Goal: Task Accomplishment & Management: Manage account settings

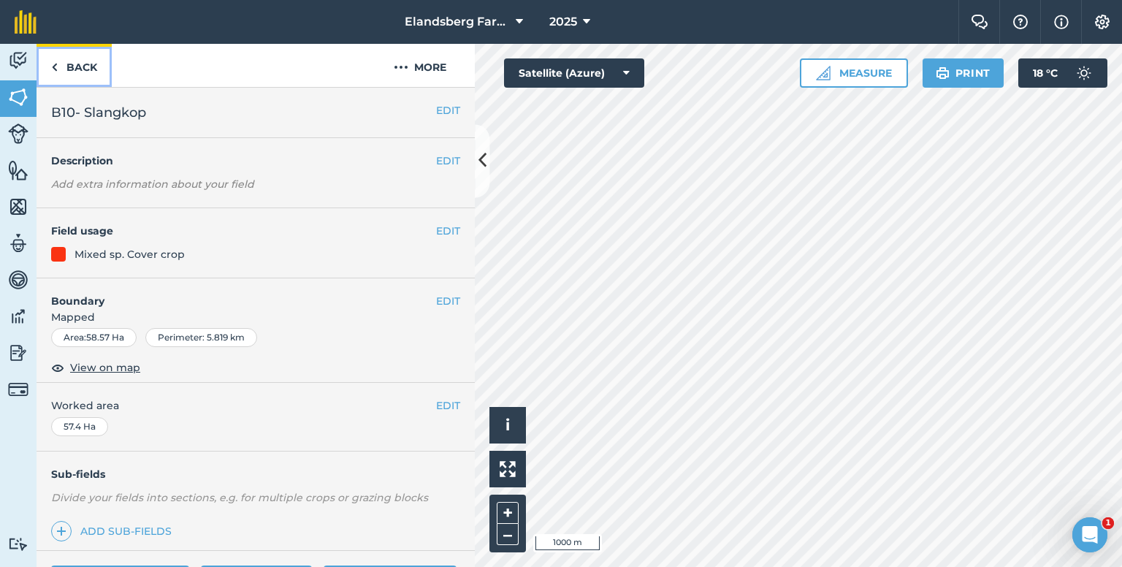
click at [94, 61] on link "Back" at bounding box center [74, 65] width 75 height 43
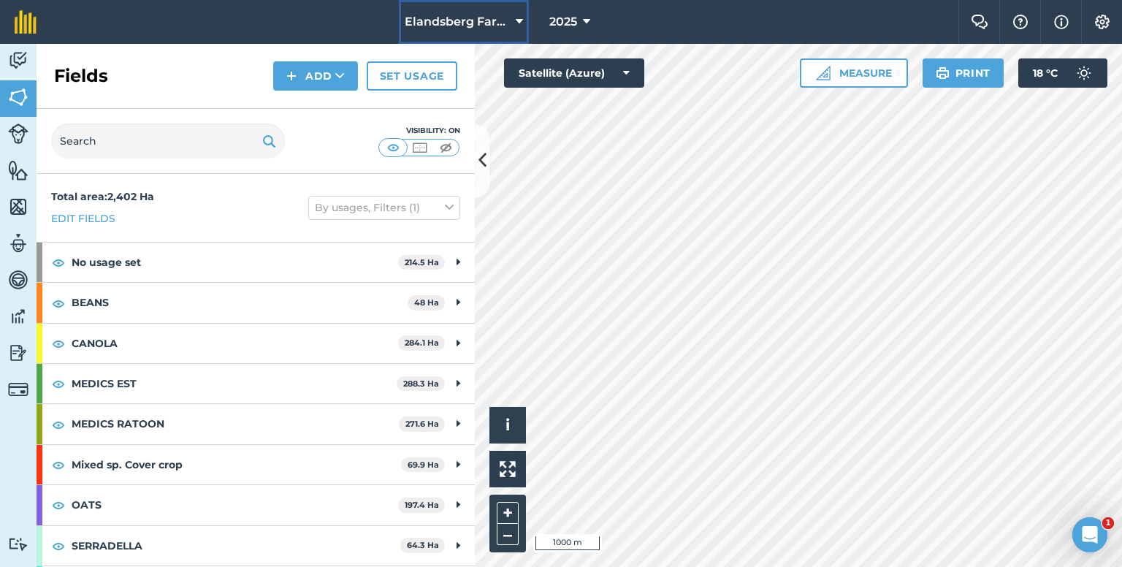
click at [498, 13] on span "Elandsberg Farms" at bounding box center [457, 22] width 105 height 18
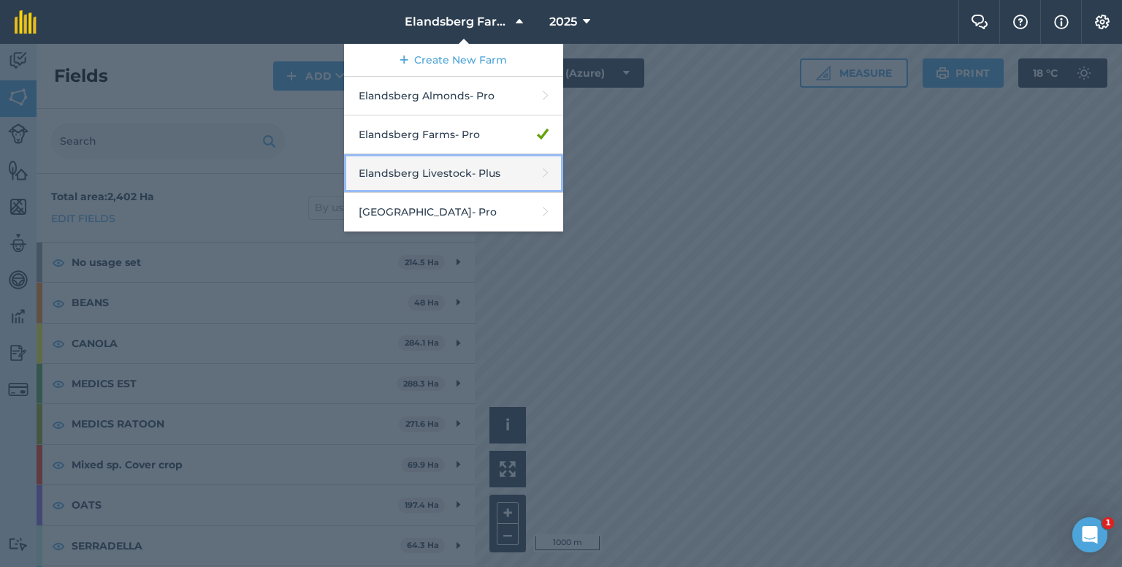
click at [452, 171] on link "Elandsberg Livestock - Plus" at bounding box center [453, 173] width 219 height 39
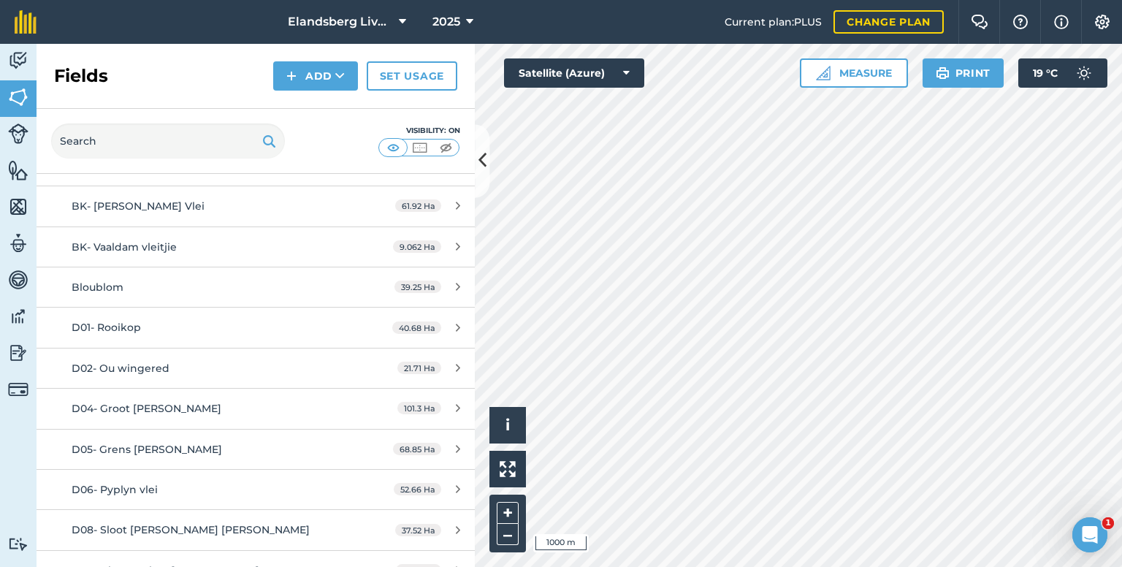
scroll to position [1315, 0]
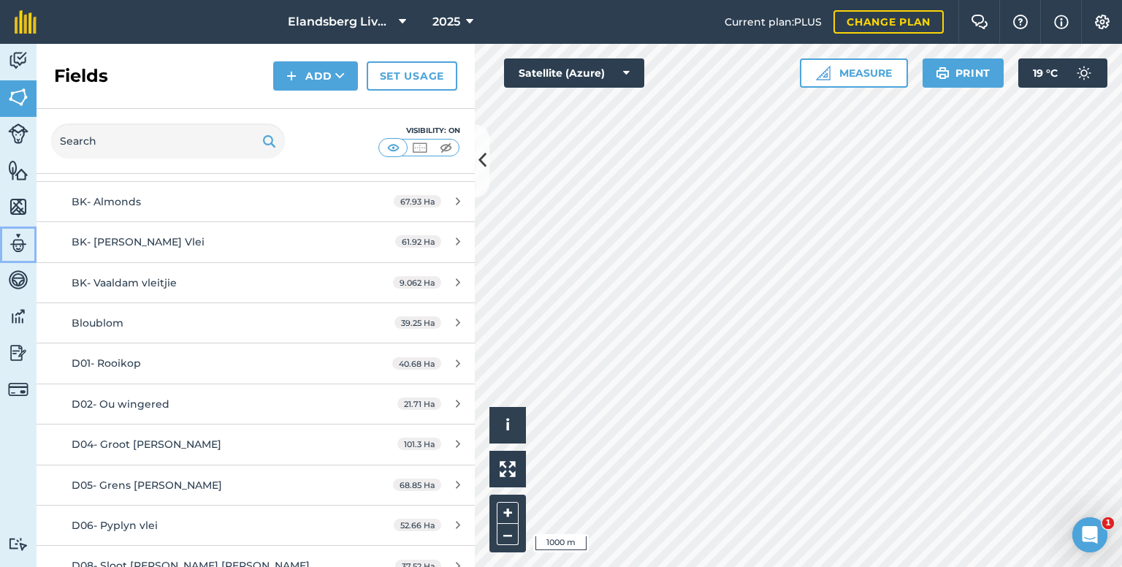
click at [15, 245] on img at bounding box center [18, 243] width 20 height 22
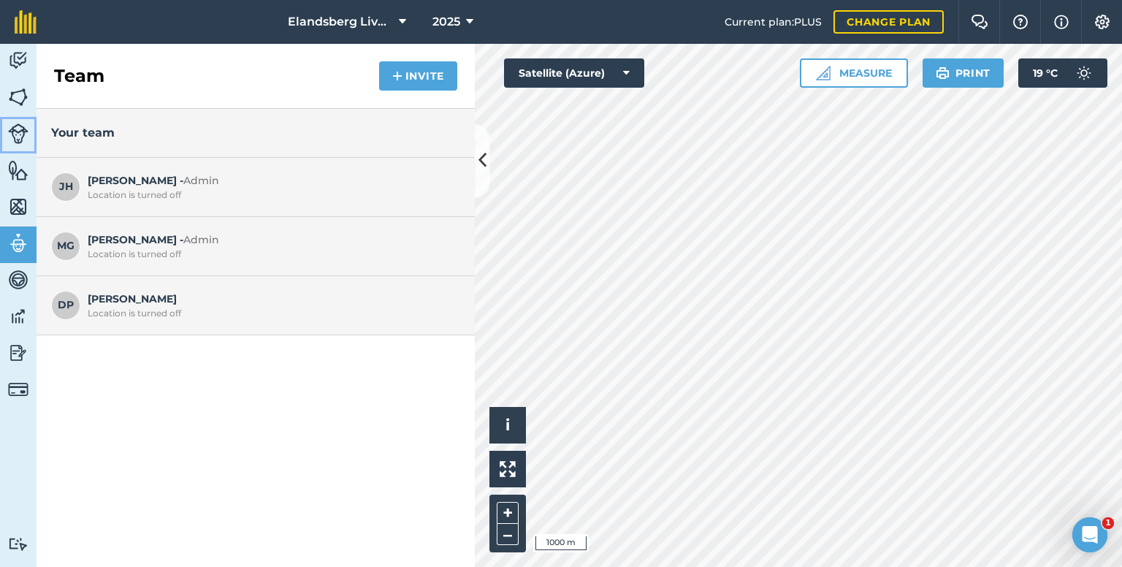
click at [18, 128] on img at bounding box center [18, 133] width 20 height 20
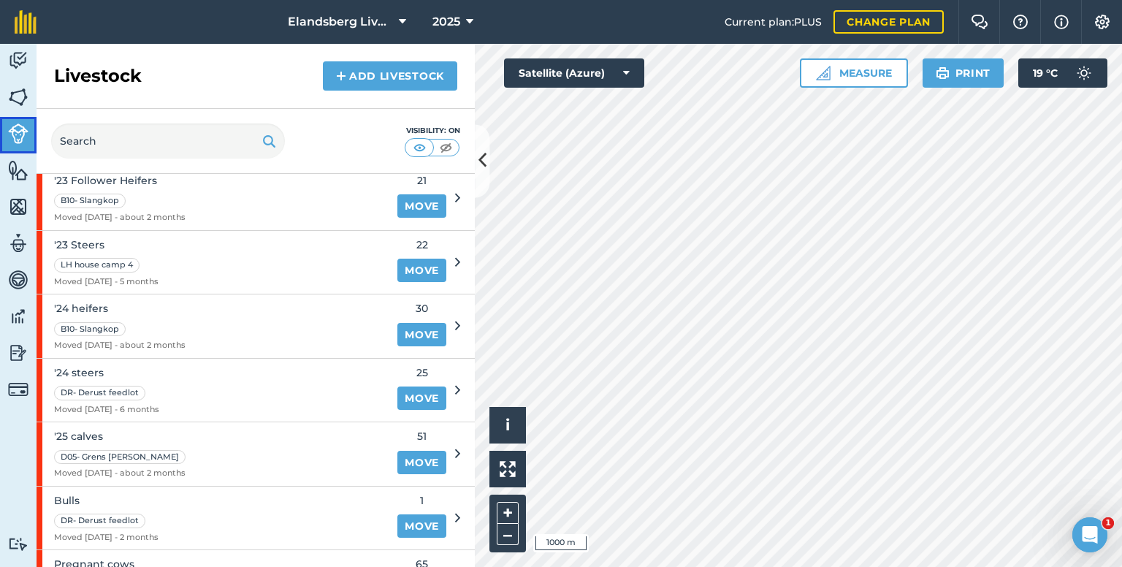
scroll to position [438, 0]
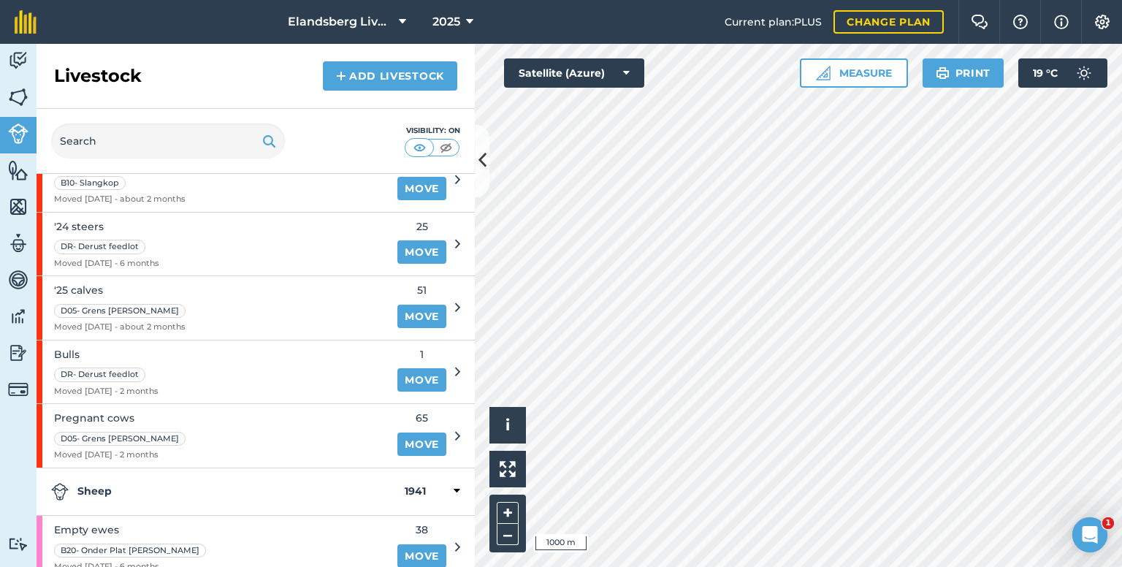
click at [429, 287] on span "51" at bounding box center [421, 290] width 49 height 16
click at [313, 297] on div "'25 calves D05- Grens [PERSON_NAME] Moved [DATE] - about 2 months" at bounding box center [213, 308] width 352 height 64
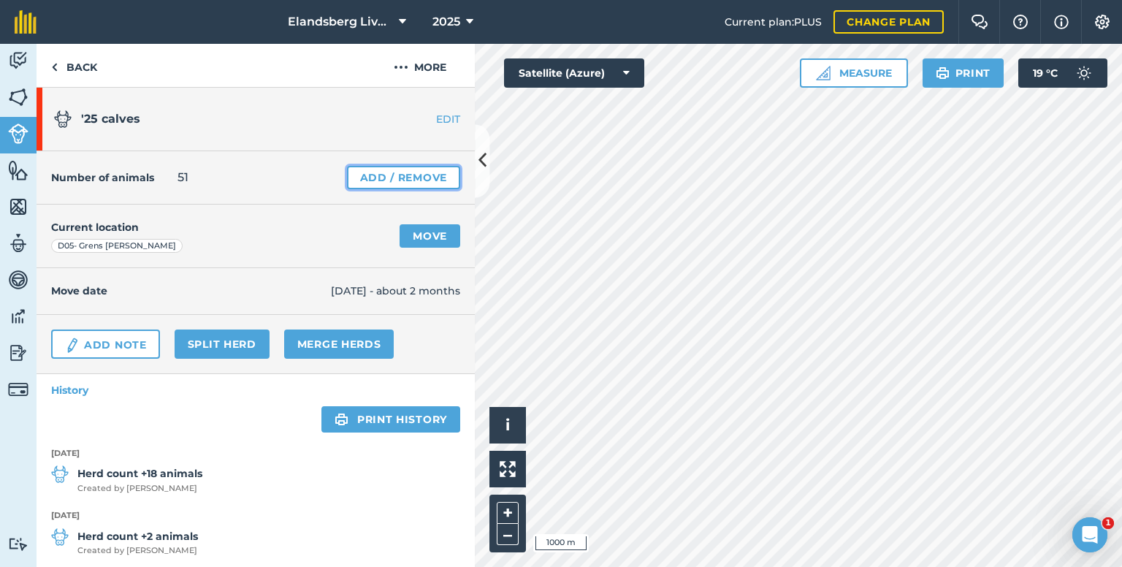
click at [374, 178] on link "Add / Remove" at bounding box center [403, 177] width 113 height 23
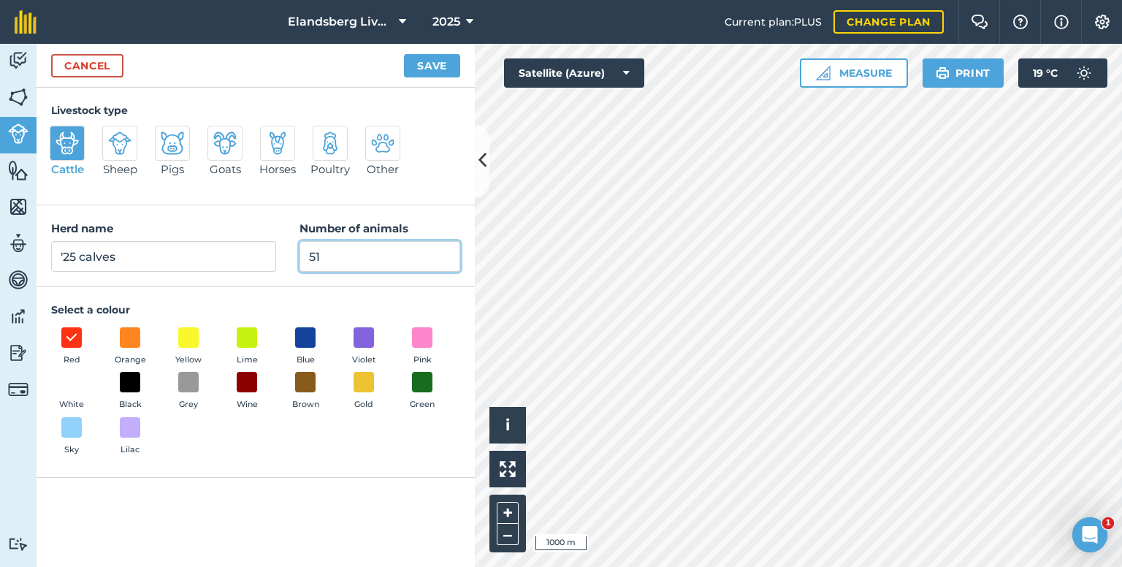
drag, startPoint x: 319, startPoint y: 257, endPoint x: 274, endPoint y: 257, distance: 44.6
click at [274, 257] on div "Herd name '25 calves Number of animals 51" at bounding box center [256, 246] width 438 height 82
type input "63"
click at [441, 60] on button "Save" at bounding box center [432, 65] width 56 height 23
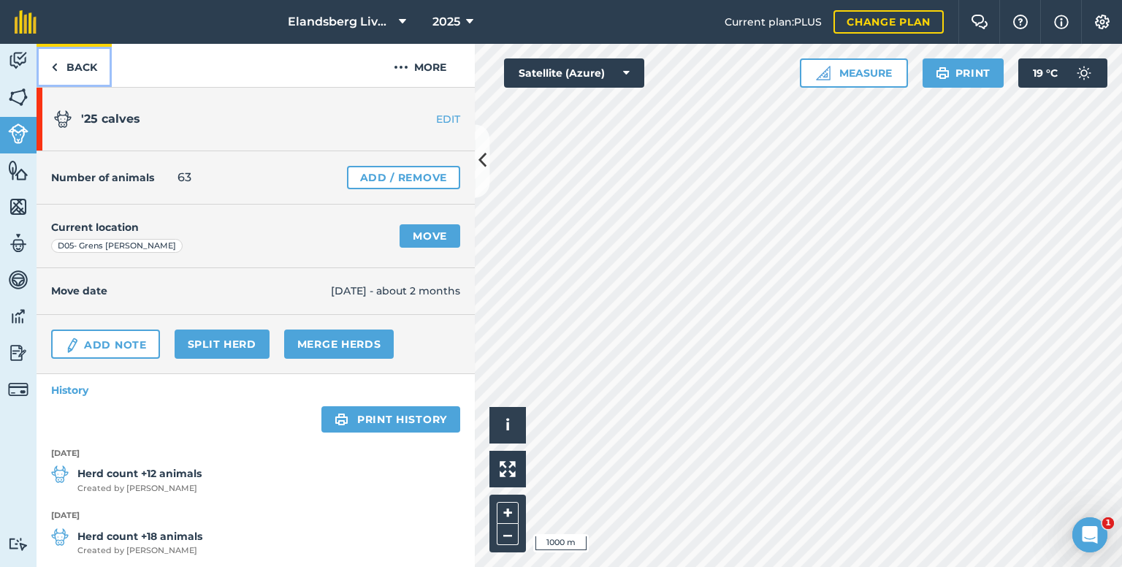
click at [80, 55] on link "Back" at bounding box center [74, 65] width 75 height 43
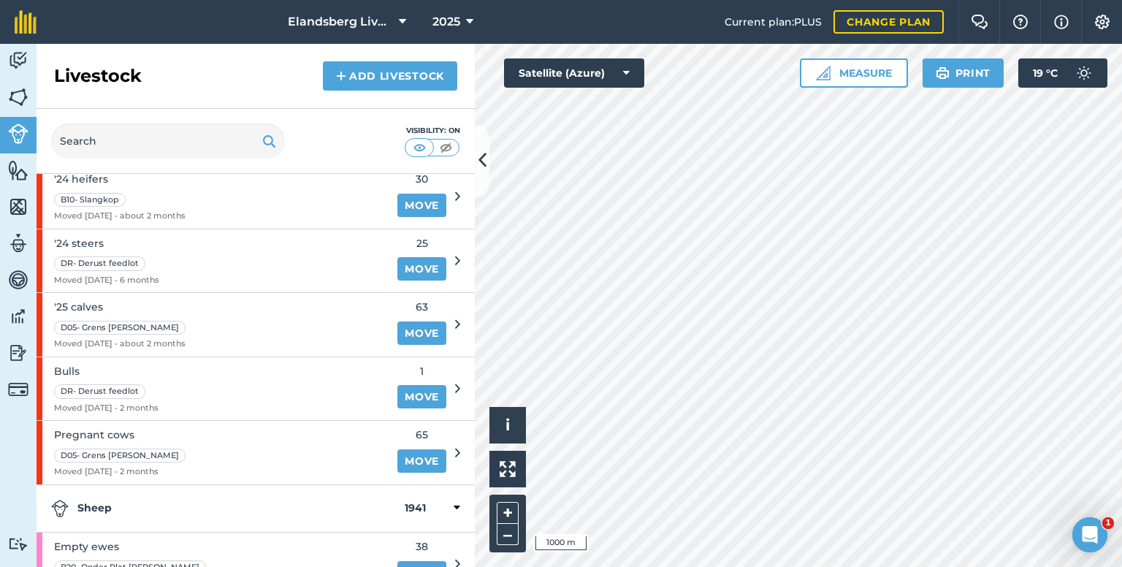
scroll to position [438, 0]
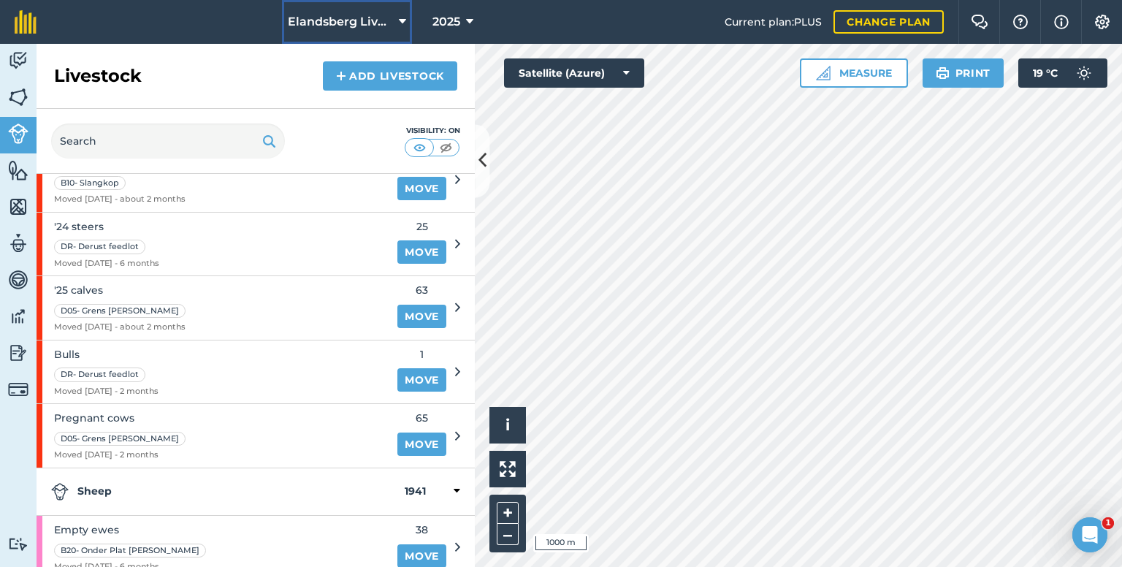
click at [352, 15] on span "Elandsberg Livestock" at bounding box center [340, 22] width 105 height 18
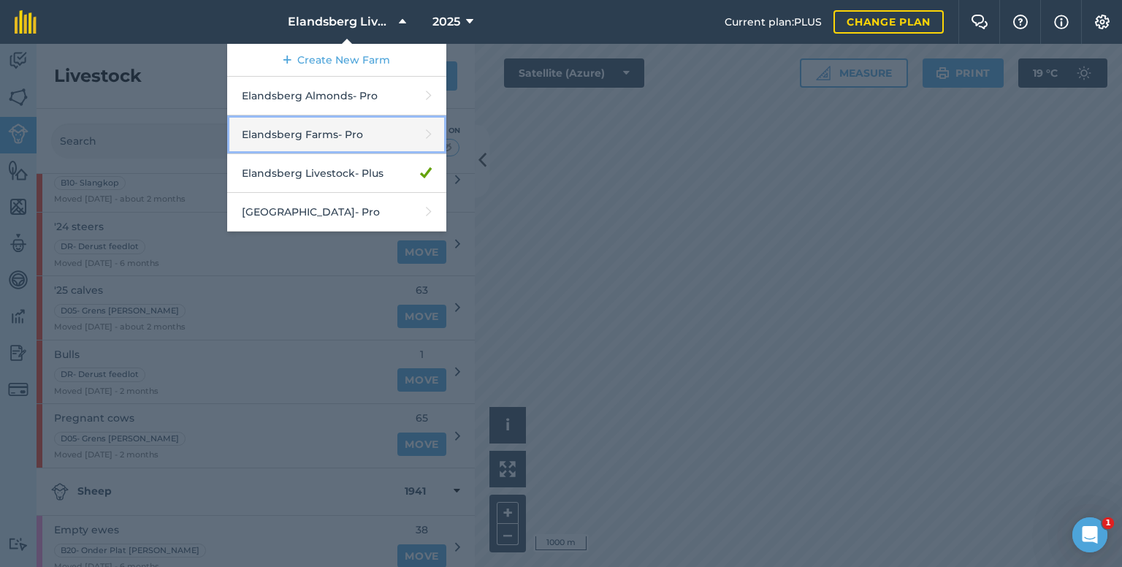
click at [341, 134] on link "Elandsberg Farms - Pro" at bounding box center [336, 134] width 219 height 39
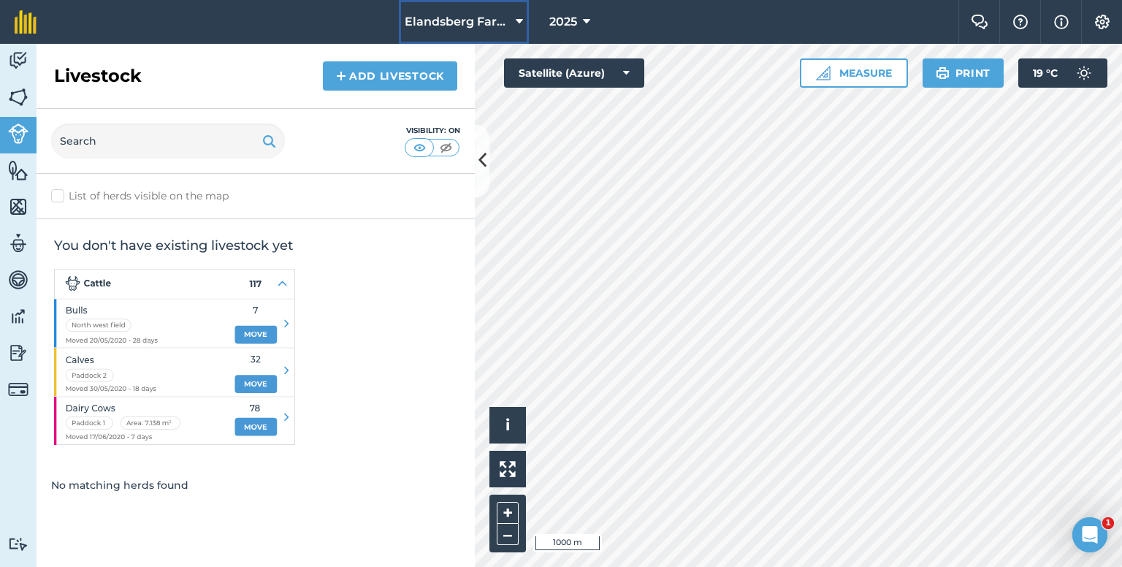
click at [490, 24] on span "Elandsberg Farms" at bounding box center [457, 22] width 105 height 18
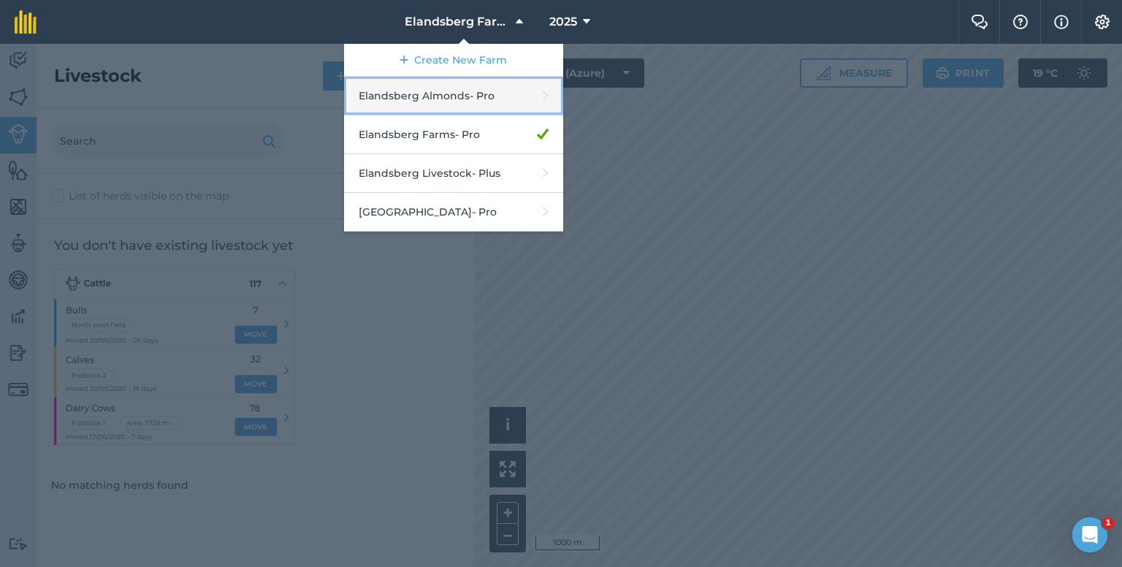
click at [418, 103] on link "Elandsberg Almonds - Pro" at bounding box center [453, 96] width 219 height 39
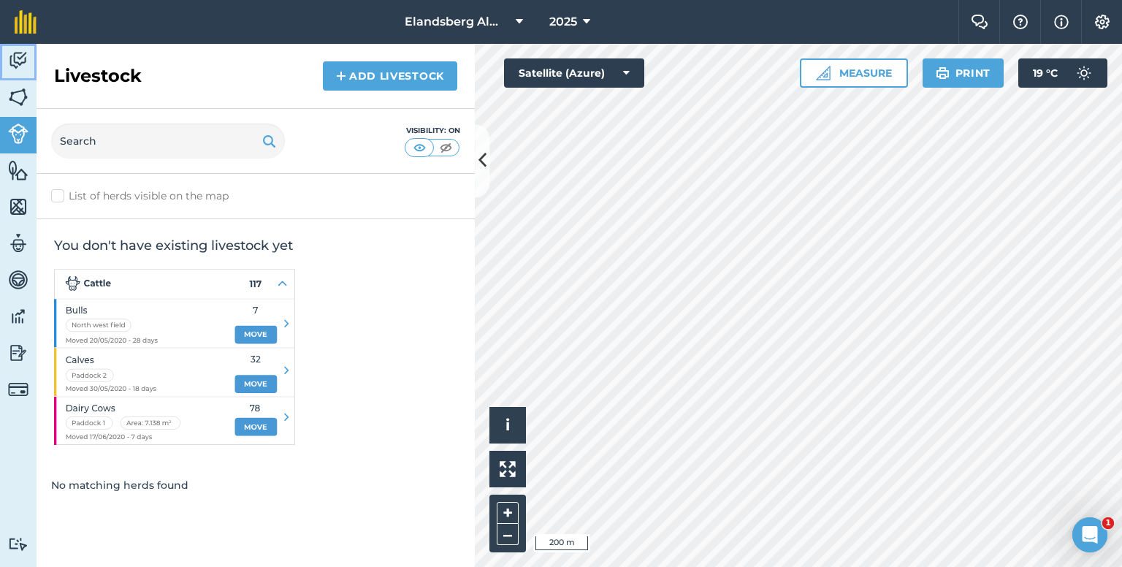
click at [10, 61] on img at bounding box center [18, 61] width 20 height 22
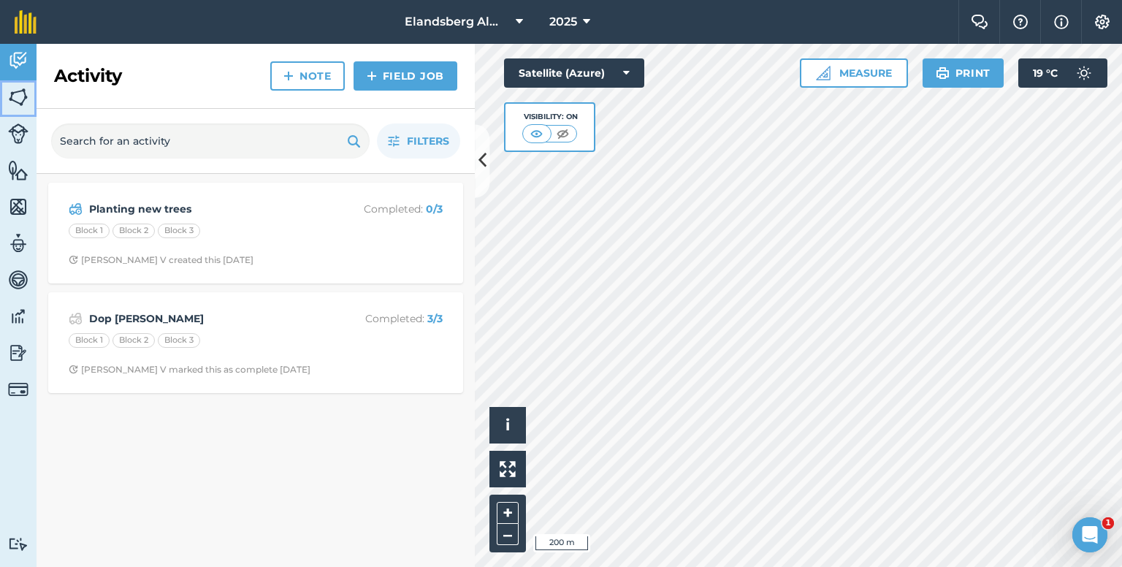
click at [18, 103] on img at bounding box center [18, 97] width 20 height 22
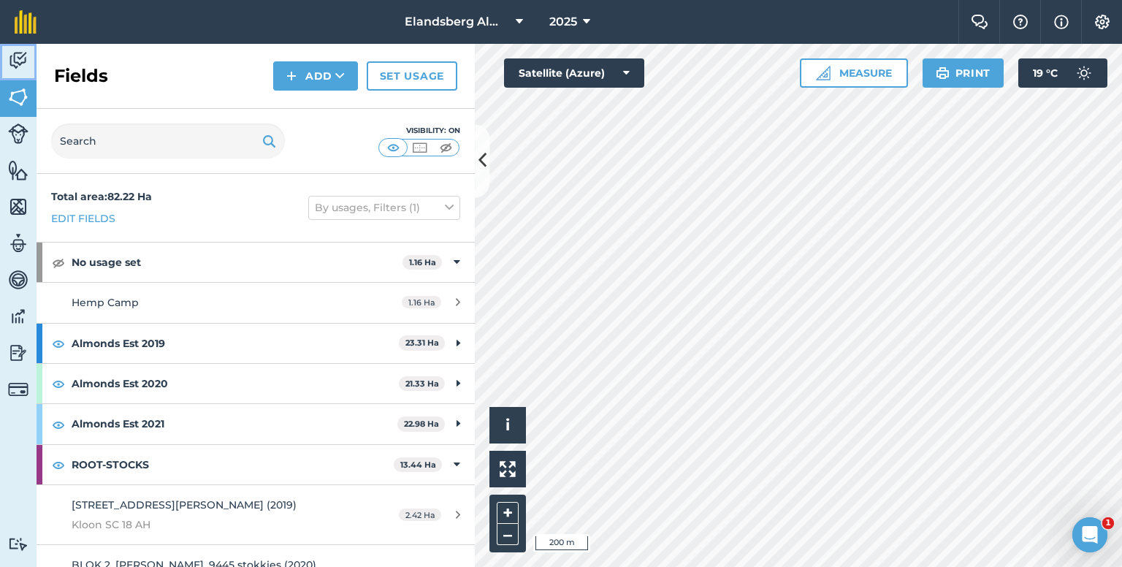
click at [16, 62] on img at bounding box center [18, 61] width 20 height 22
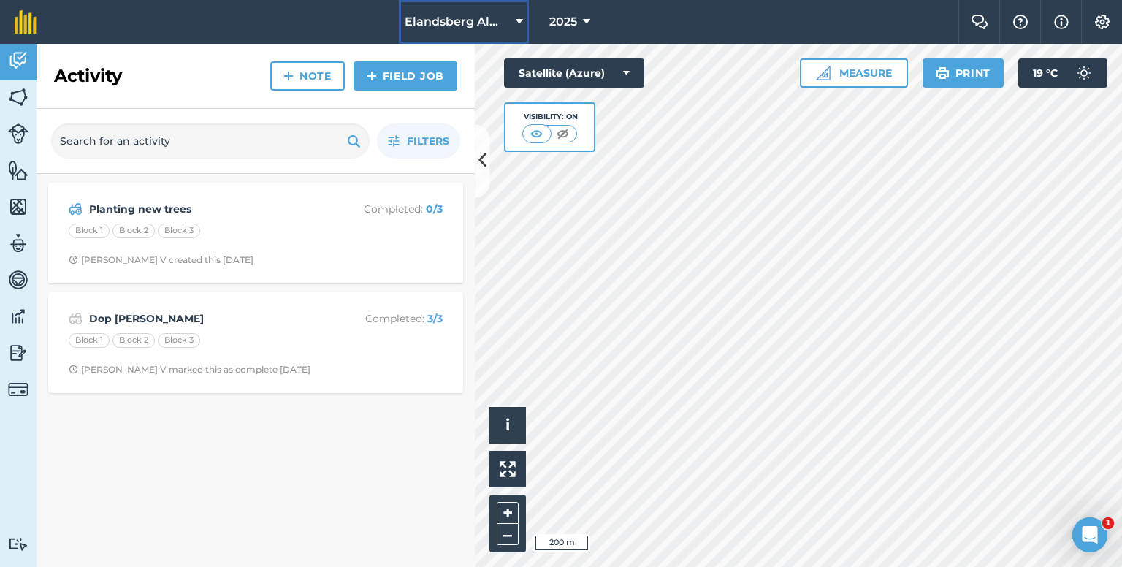
click at [444, 21] on span "Elandsberg Almonds" at bounding box center [457, 22] width 105 height 18
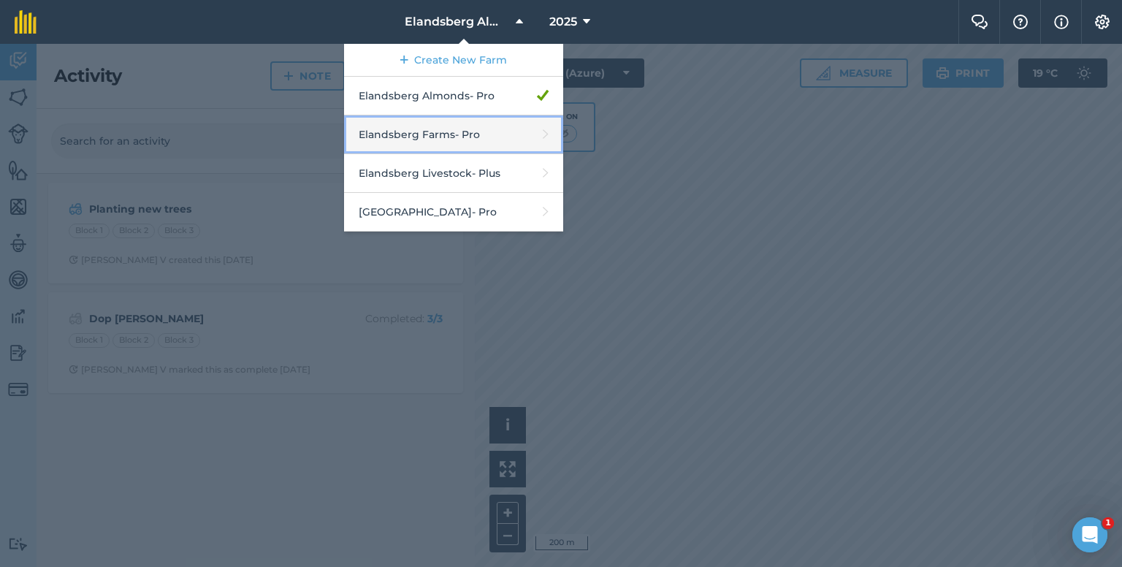
click at [441, 143] on link "Elandsberg Farms - Pro" at bounding box center [453, 134] width 219 height 39
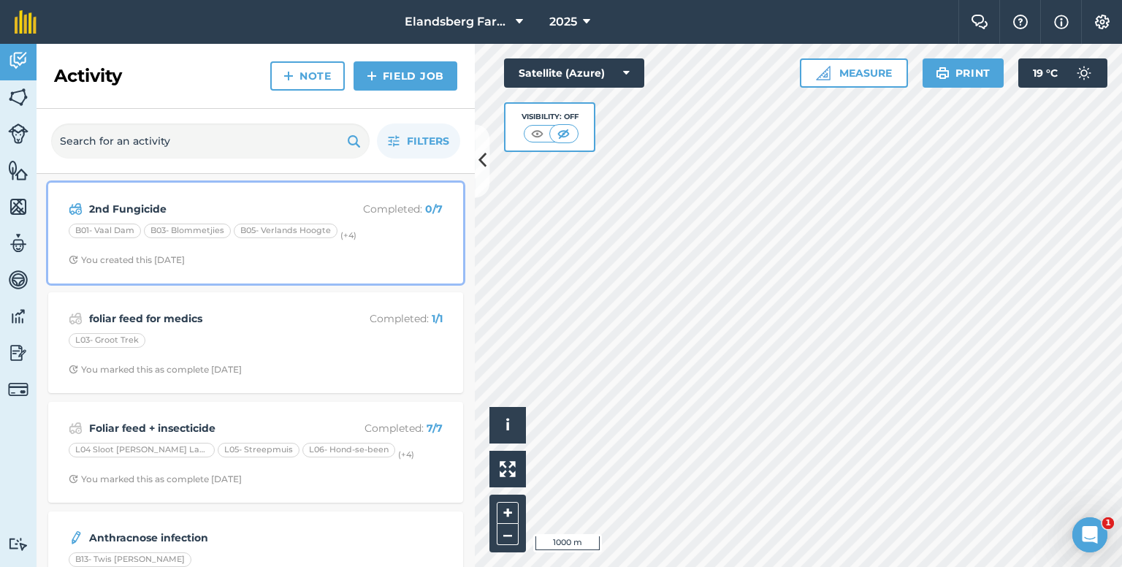
click at [270, 201] on strong "2nd Fungicide" at bounding box center [205, 209] width 232 height 16
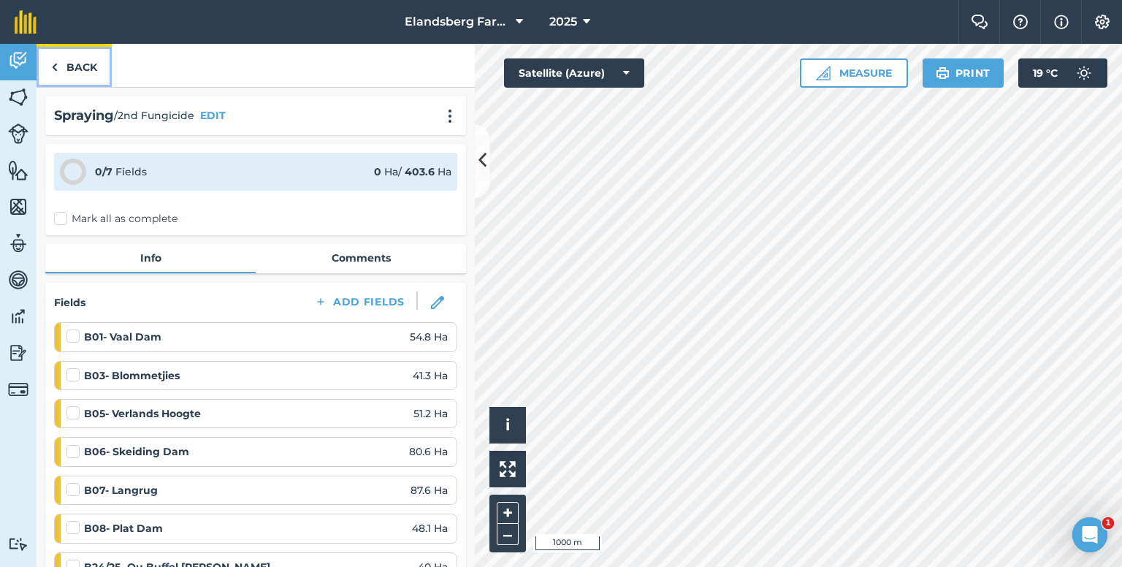
click at [90, 60] on link "Back" at bounding box center [74, 65] width 75 height 43
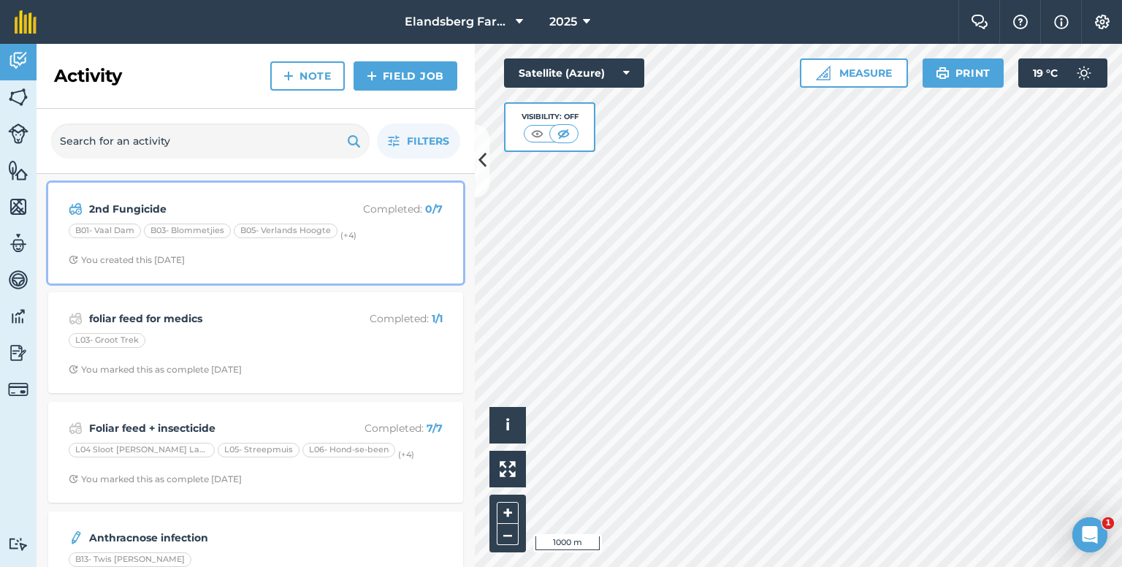
click at [175, 201] on strong "2nd Fungicide" at bounding box center [205, 209] width 232 height 16
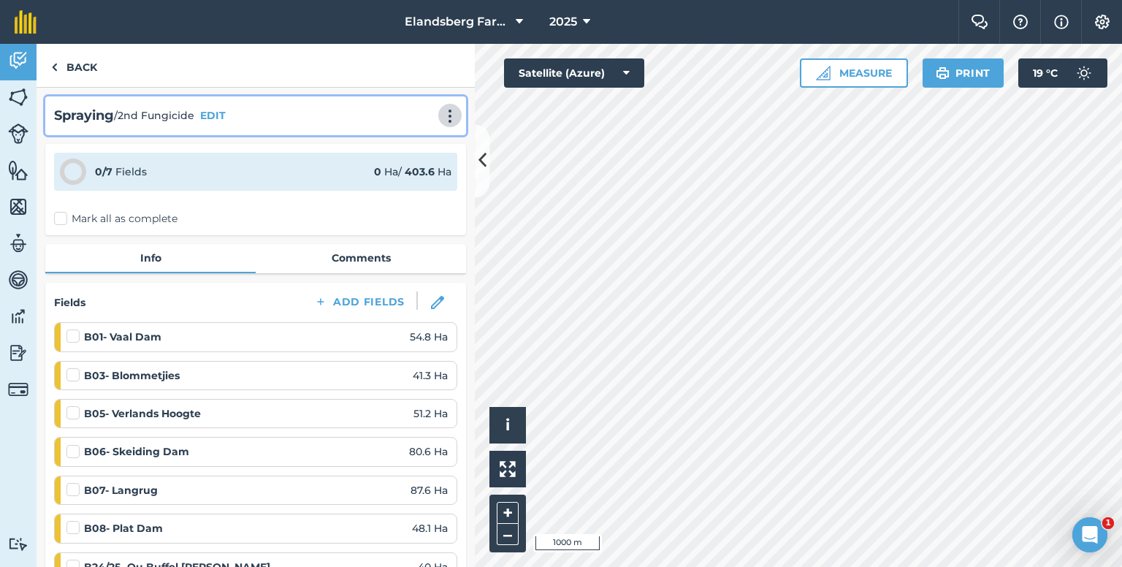
click at [441, 115] on img at bounding box center [450, 116] width 18 height 15
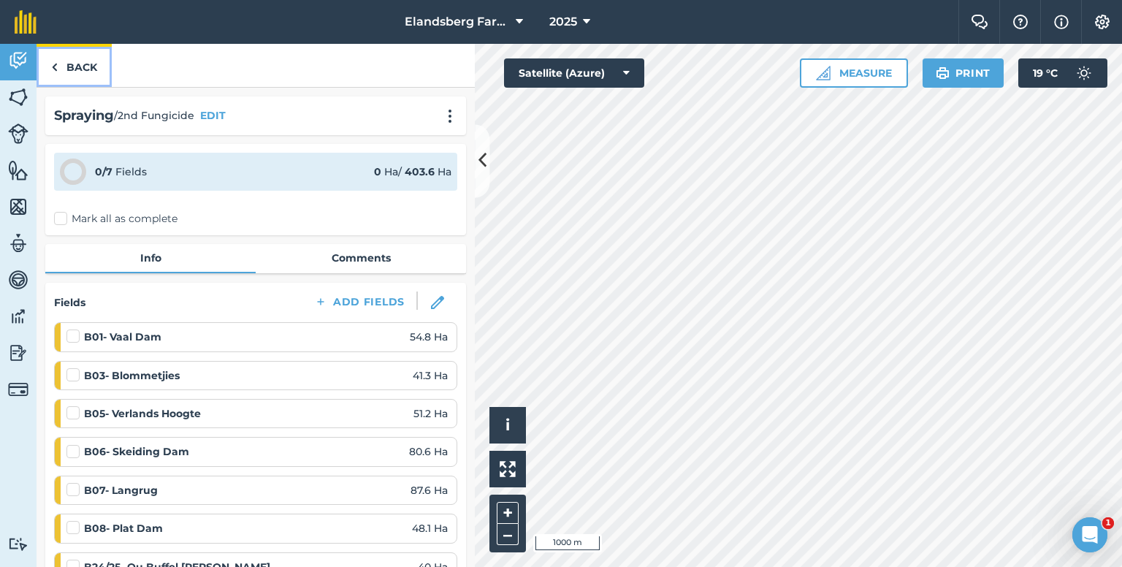
click at [85, 72] on link "Back" at bounding box center [74, 65] width 75 height 43
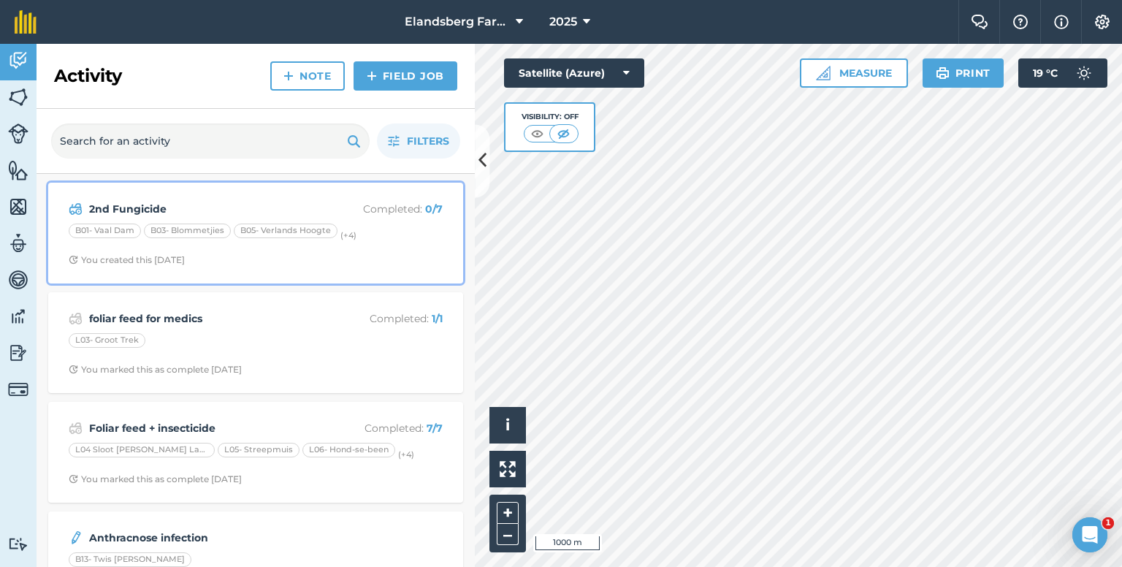
click at [383, 236] on div "B01- Vaal Dam B03- Blommetjies B05- Verlands Hoogte (+ 4 )" at bounding box center [256, 233] width 374 height 19
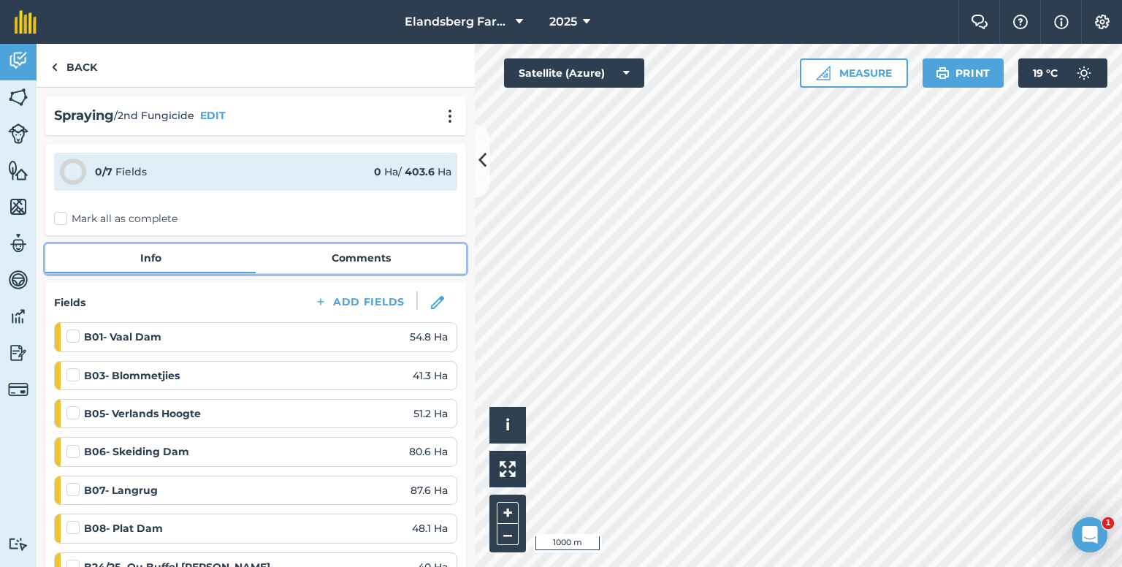
click at [348, 260] on link "Comments" at bounding box center [361, 258] width 210 height 28
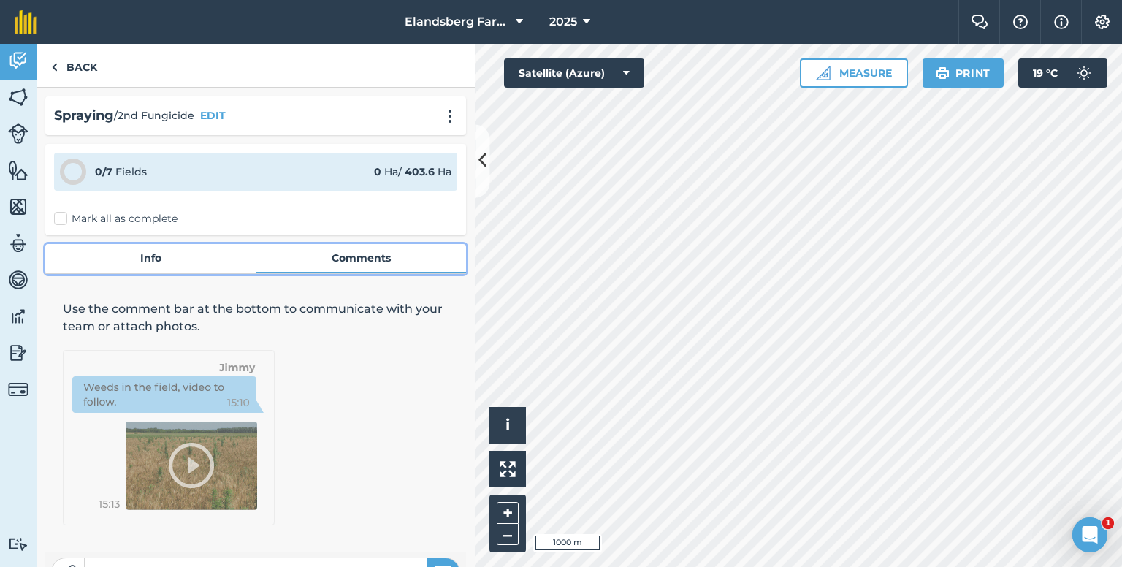
click at [155, 252] on link "Info" at bounding box center [150, 258] width 210 height 28
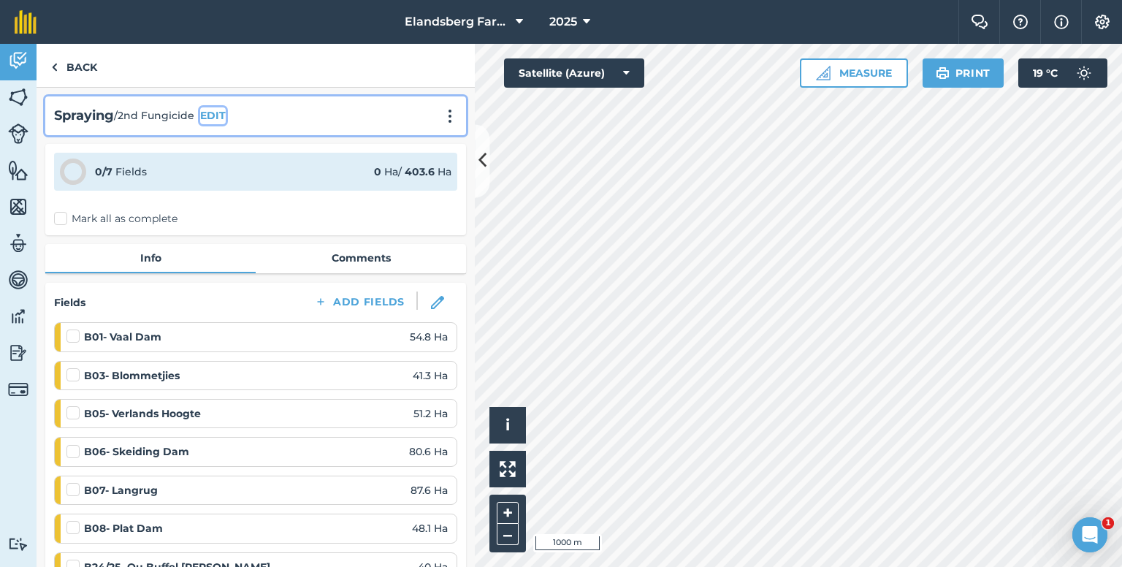
click at [213, 115] on button "EDIT" at bounding box center [213, 115] width 26 height 16
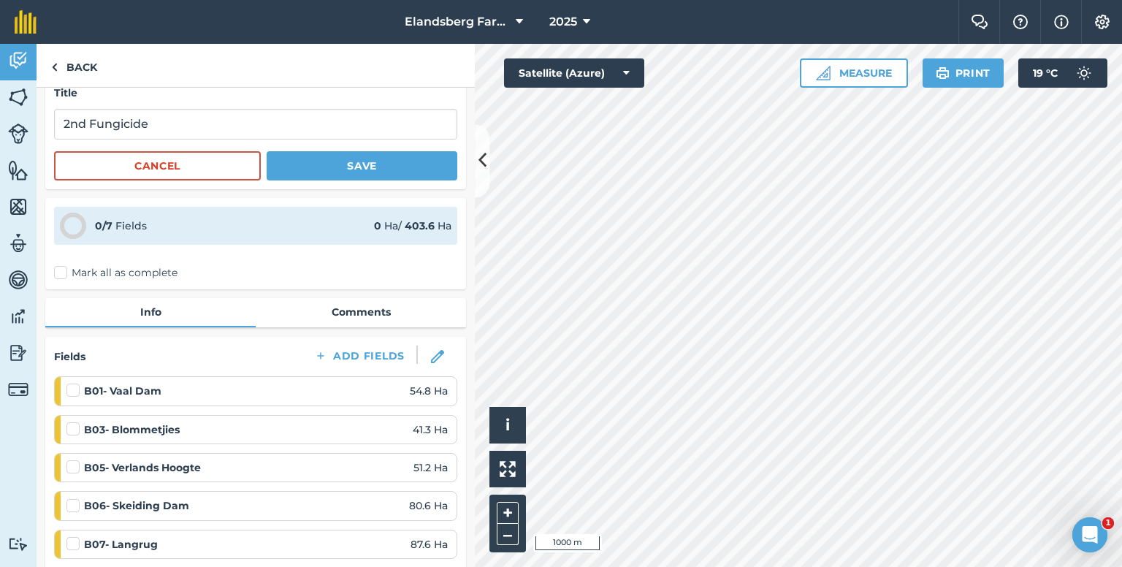
scroll to position [146, 0]
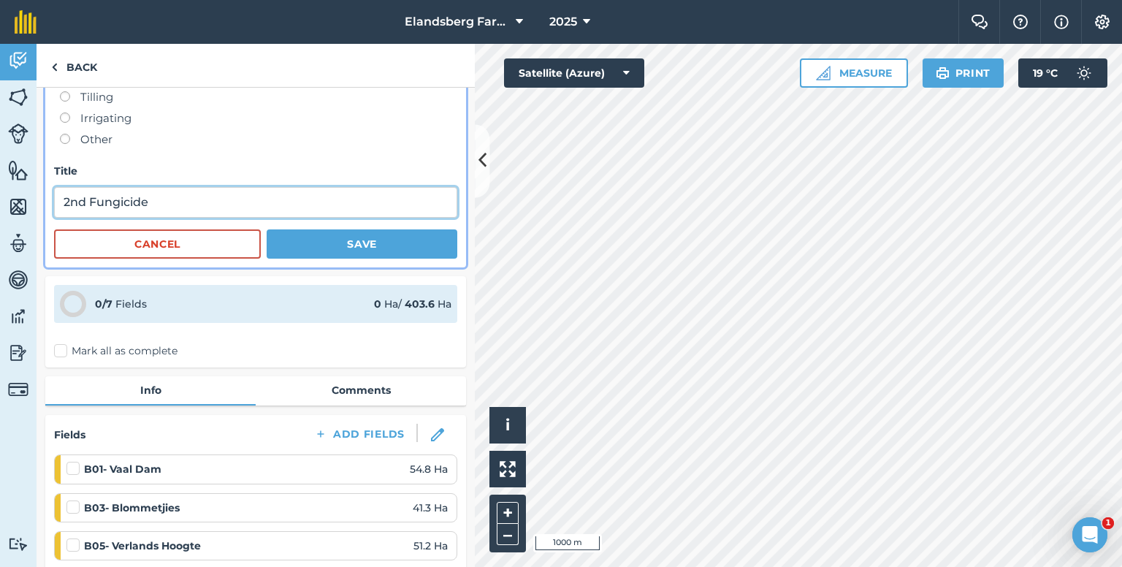
click at [156, 196] on input "2nd Fungicide" at bounding box center [255, 202] width 403 height 31
type input "2nd Fungicide + foliar"
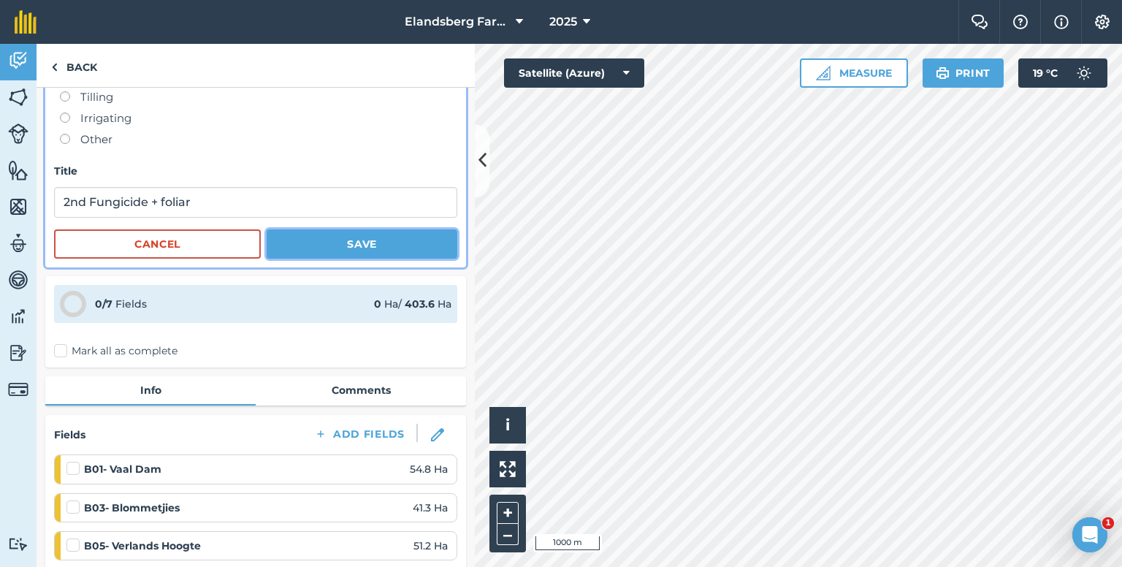
click at [294, 234] on button "Save" at bounding box center [362, 243] width 191 height 29
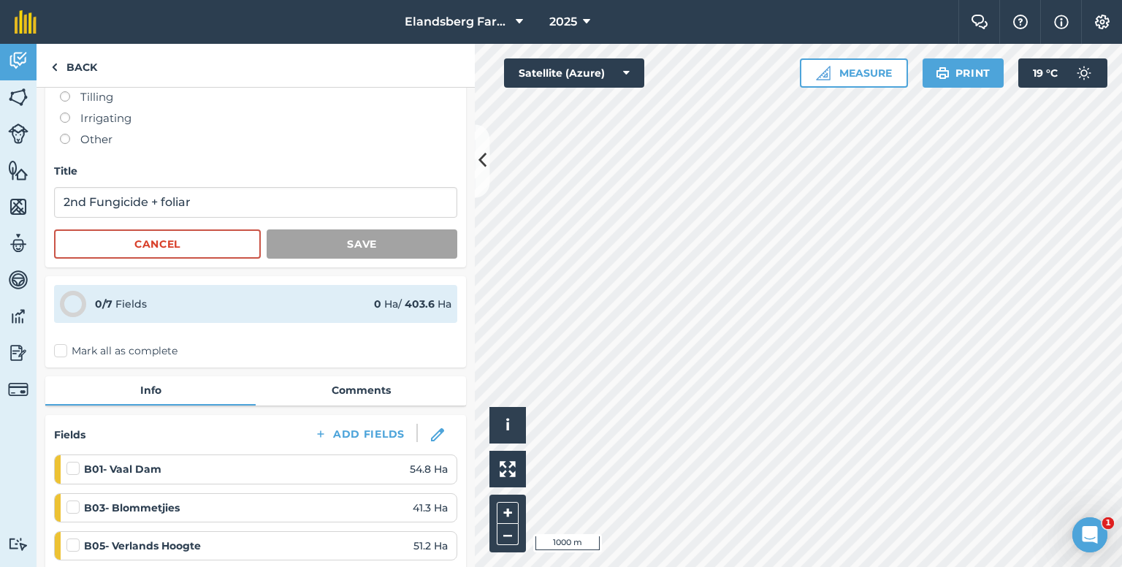
scroll to position [0, 0]
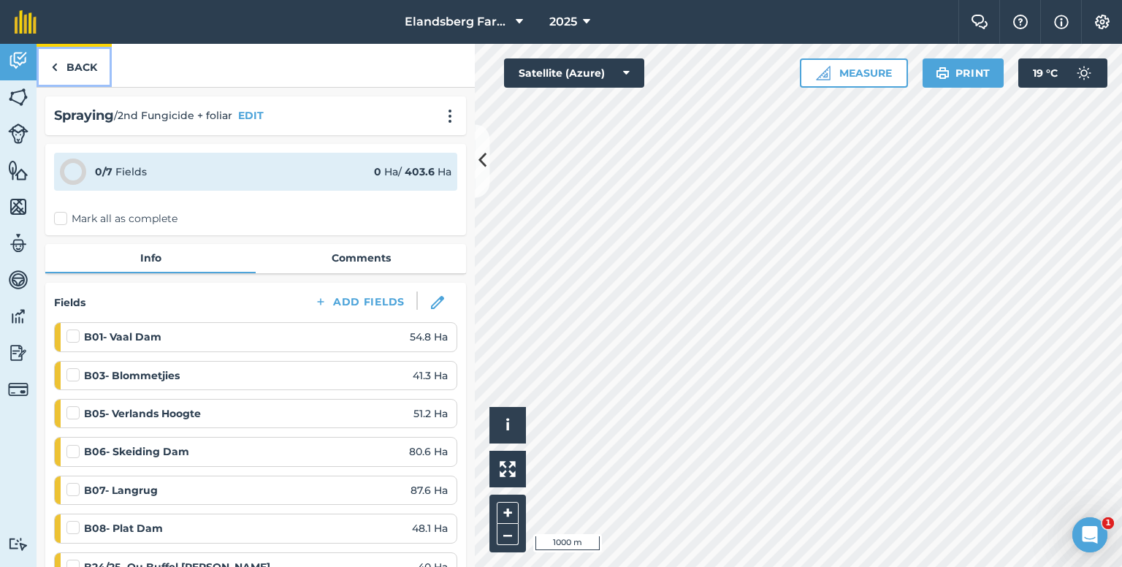
click at [87, 65] on link "Back" at bounding box center [74, 65] width 75 height 43
